Goal: Transaction & Acquisition: Purchase product/service

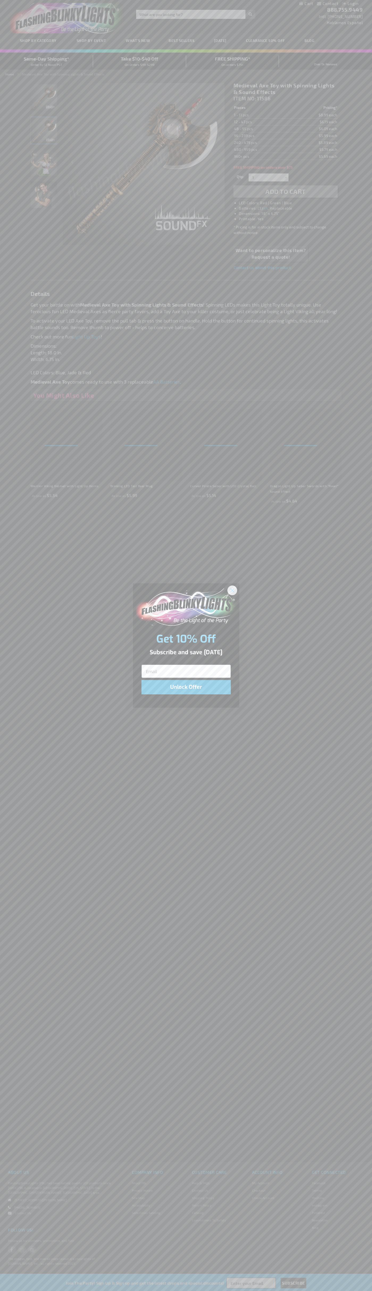
click at [232, 590] on icon "Close dialog" at bounding box center [232, 590] width 4 height 4
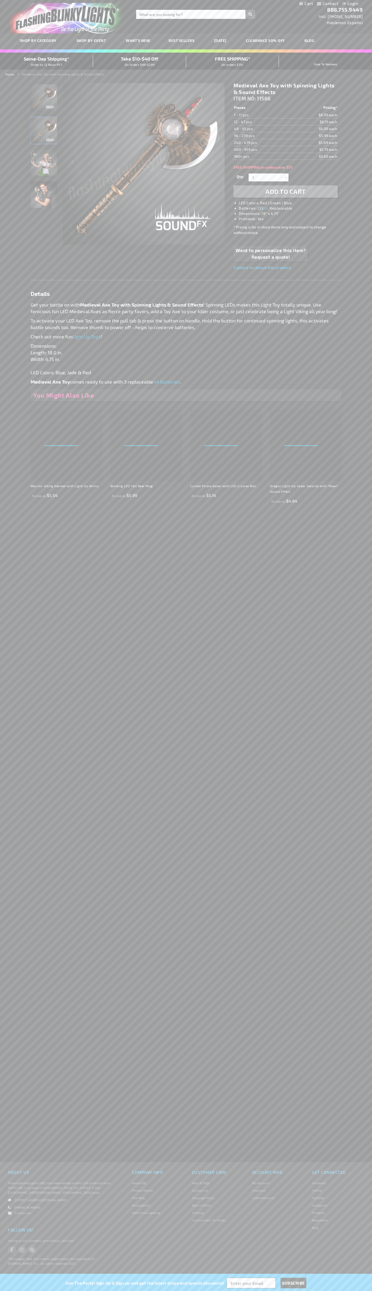
click at [285, 192] on span "Add to Cart" at bounding box center [285, 192] width 40 height 8
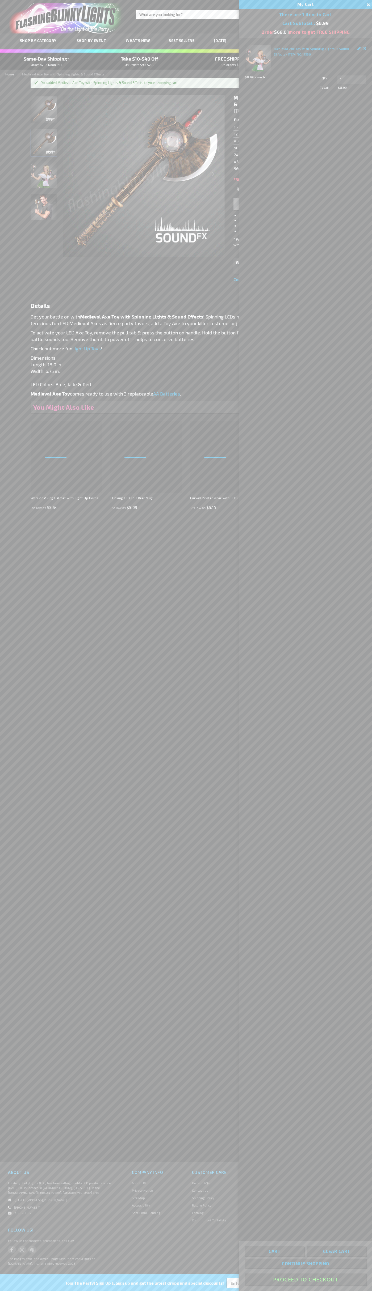
click at [305, 1279] on button "Proceed To Checkout" at bounding box center [305, 1279] width 122 height 12
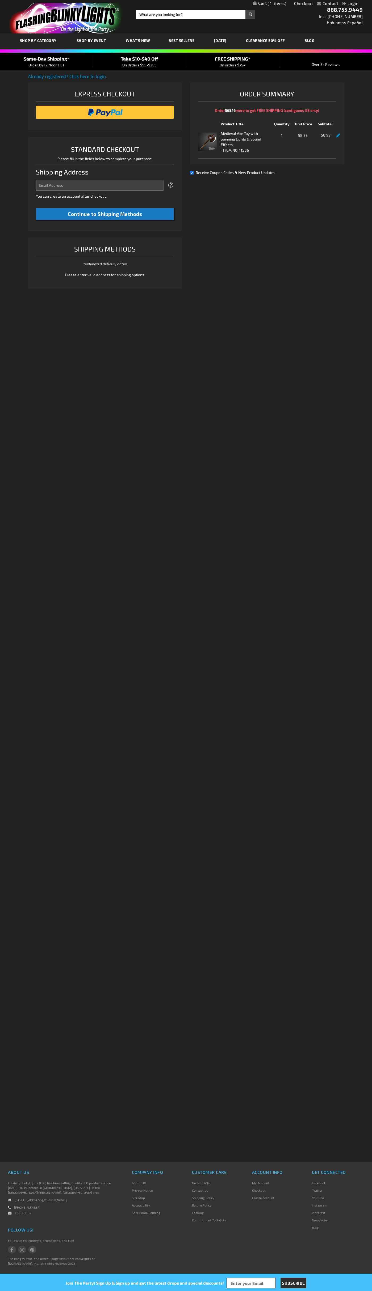
select select "US"
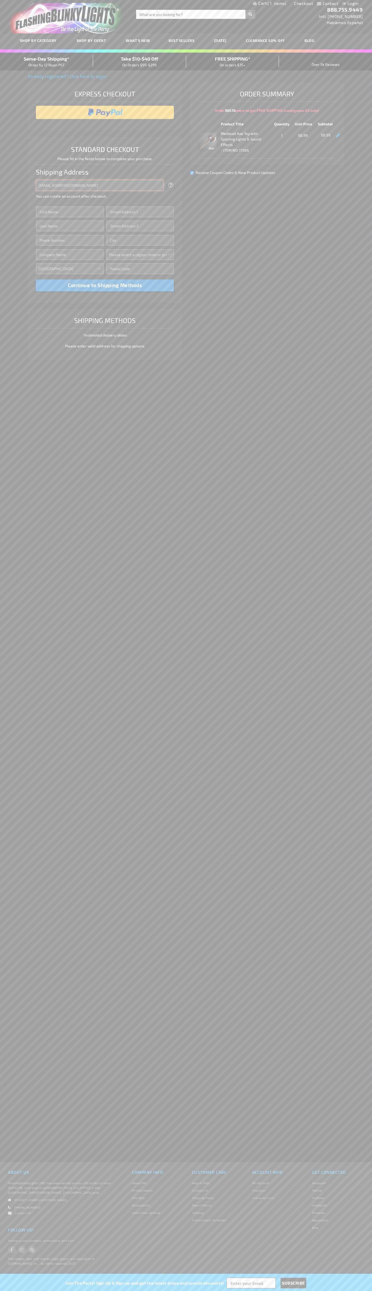
type input "[EMAIL_ADDRESS][DOMAIN_NAME]"
type input "[PERSON_NAME]"
type input "[STREET_ADDRESS][PERSON_NAME]"
type input "First floor"
type input "st. [GEOGRAPHIC_DATA]"
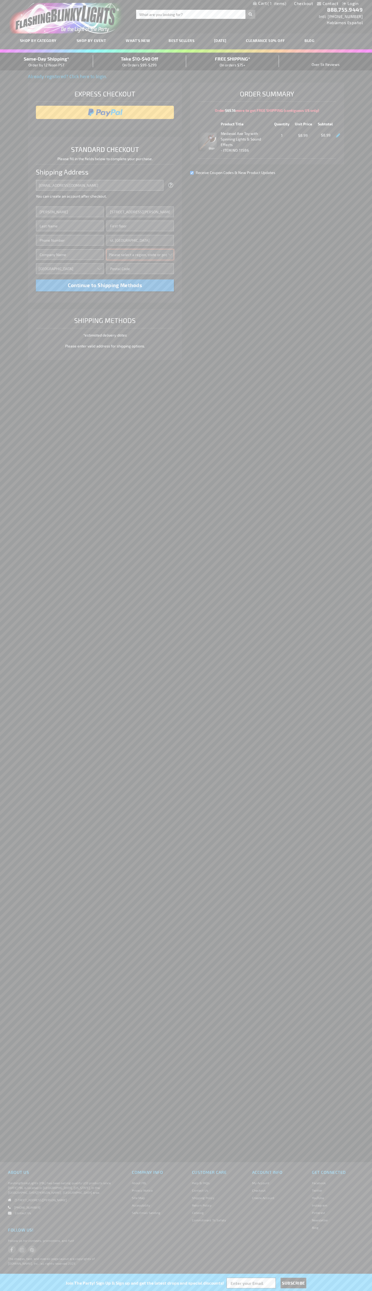
select select "34"
type input "55416"
type input "[PERSON_NAME]"
type input "6502530000"
type input "[PERSON_NAME]"
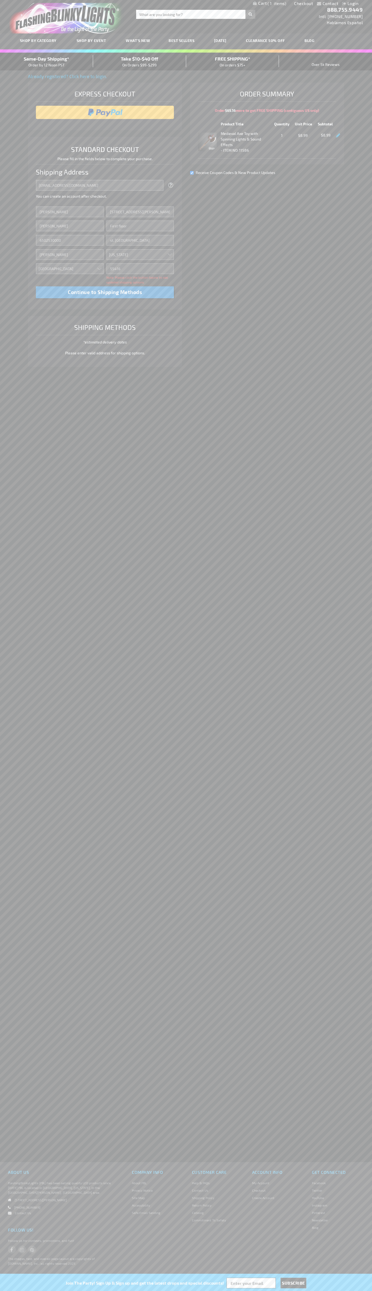
click at [46, 62] on div "Same-Day Shipping* Order by 12 Noon PST" at bounding box center [46, 61] width 93 height 12
click at [105, 112] on input "image" at bounding box center [105, 112] width 133 height 11
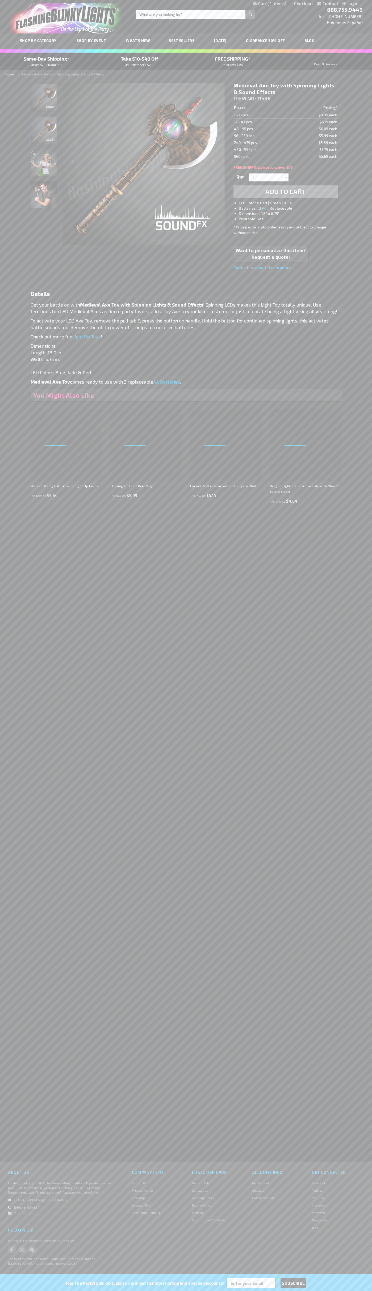
click at [214, 164] on div "Next" at bounding box center [213, 163] width 21 height 163
